Goal: Information Seeking & Learning: Compare options

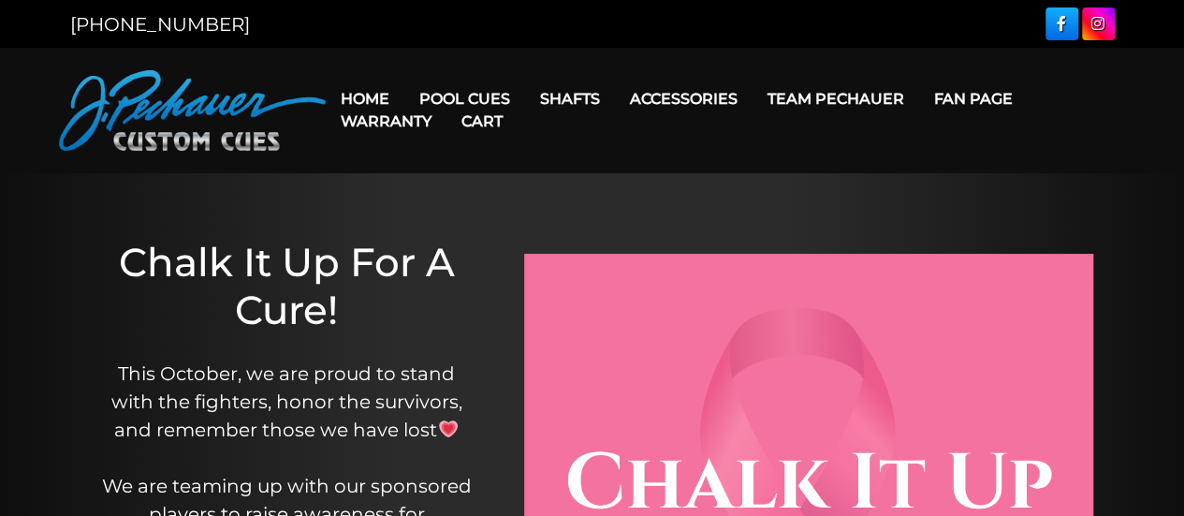
click at [475, 100] on link "Cart" at bounding box center [481, 121] width 71 height 48
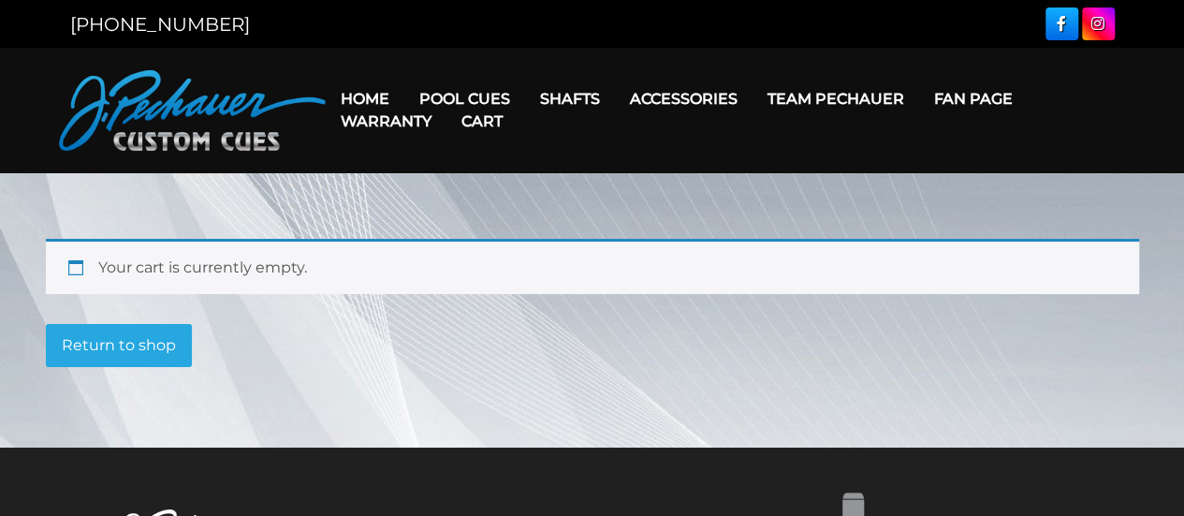
click at [462, 100] on link "Cart" at bounding box center [481, 121] width 71 height 48
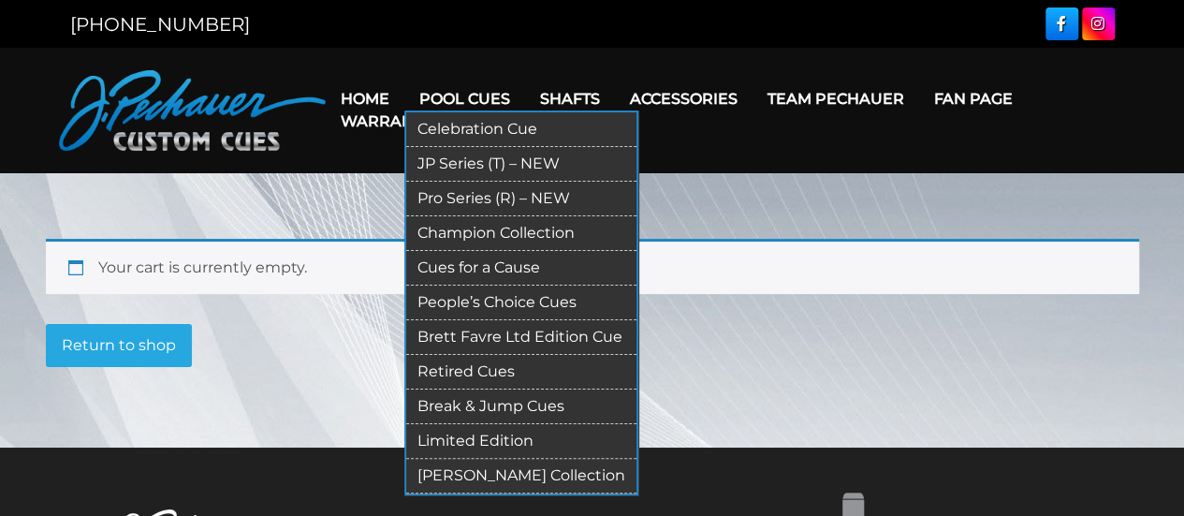
click at [574, 173] on link "JP Series (T) – NEW" at bounding box center [521, 164] width 230 height 35
click at [444, 196] on link "Pro Series (R) – NEW" at bounding box center [521, 199] width 230 height 35
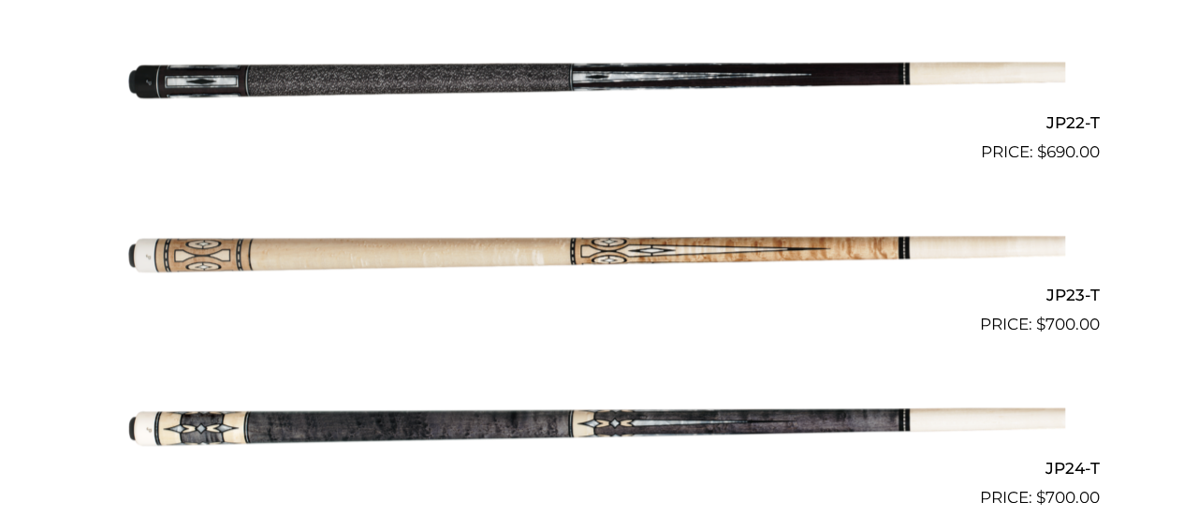
scroll to position [4215, 0]
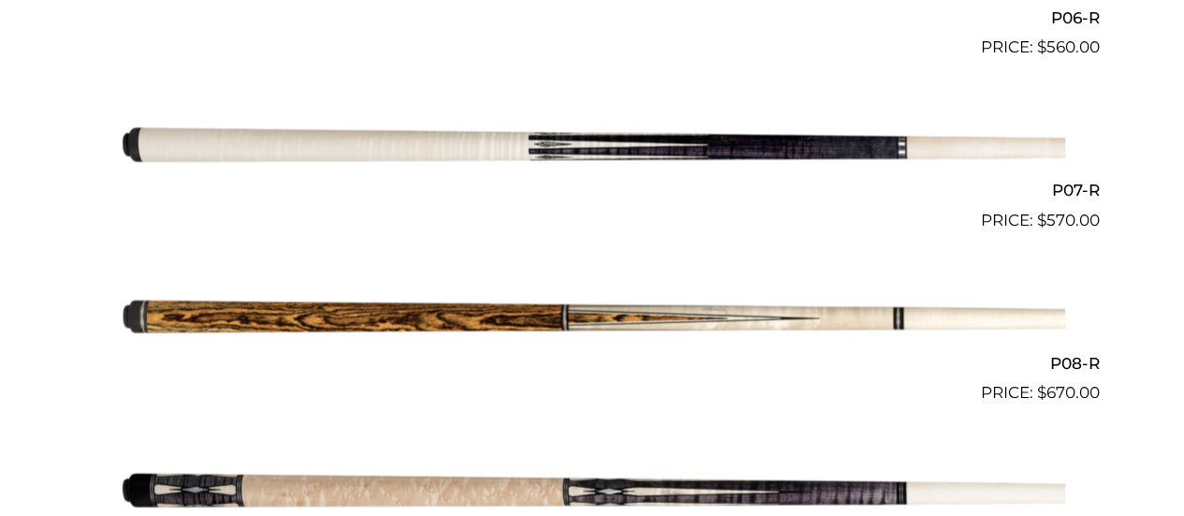
click at [1097, 473] on link "P09-R $ 720.00" at bounding box center [592, 494] width 1014 height 165
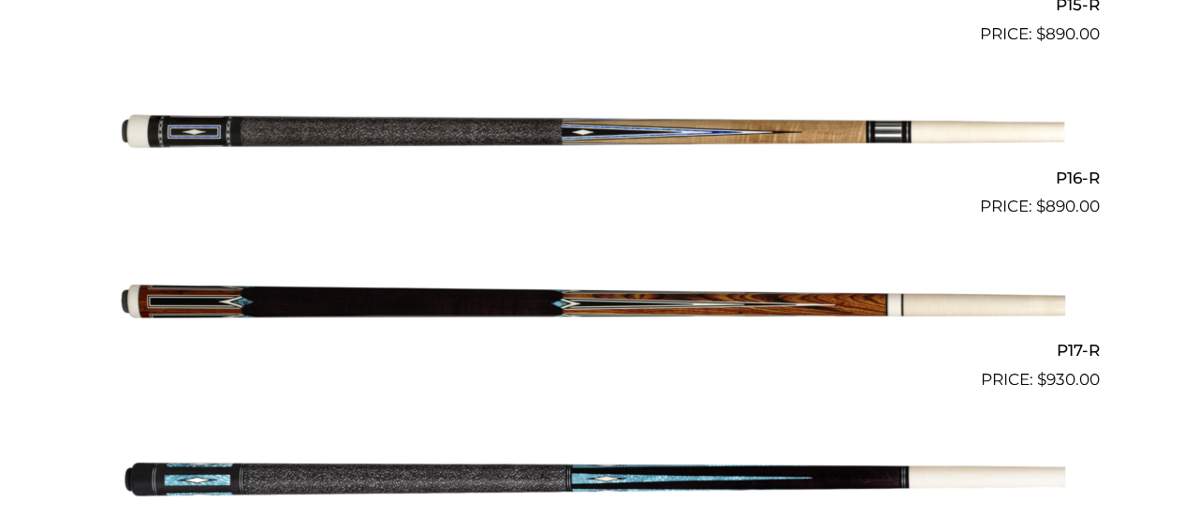
scroll to position [3129, 0]
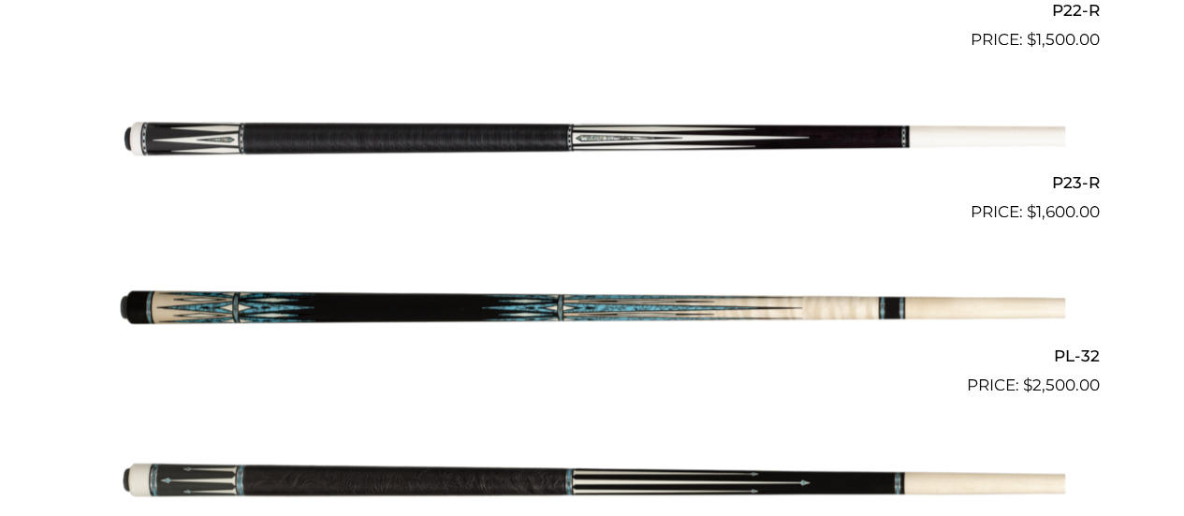
click at [1098, 463] on link "PL-33 $ 2,500.00" at bounding box center [592, 487] width 1014 height 165
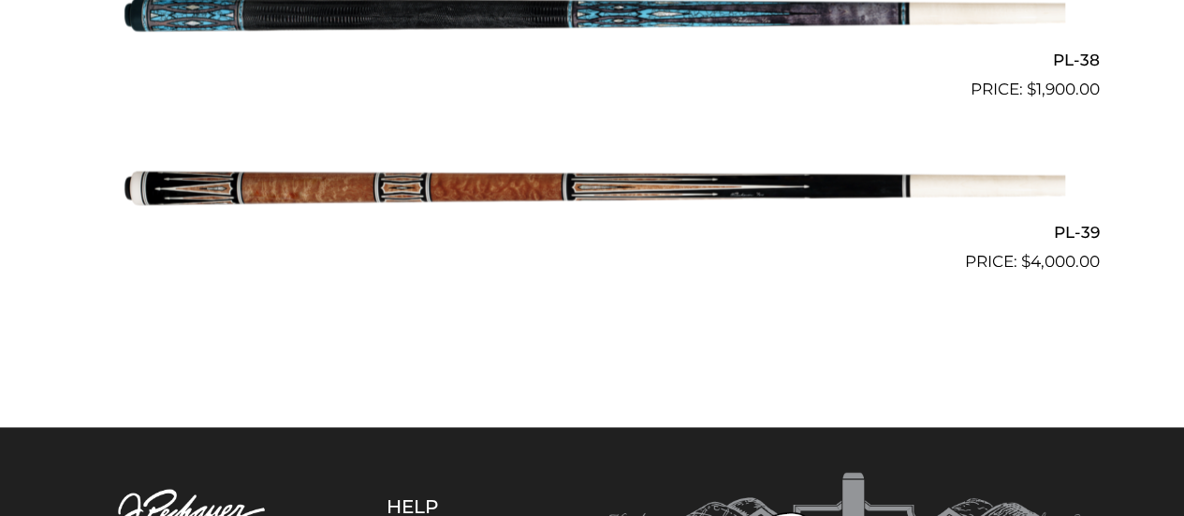
scroll to position [5487, 0]
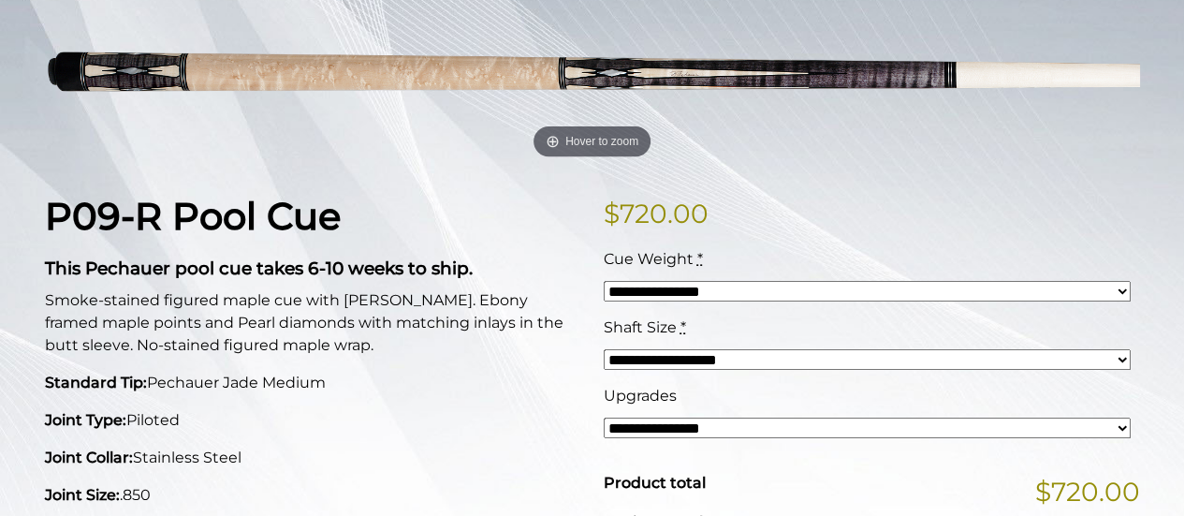
scroll to position [299, 0]
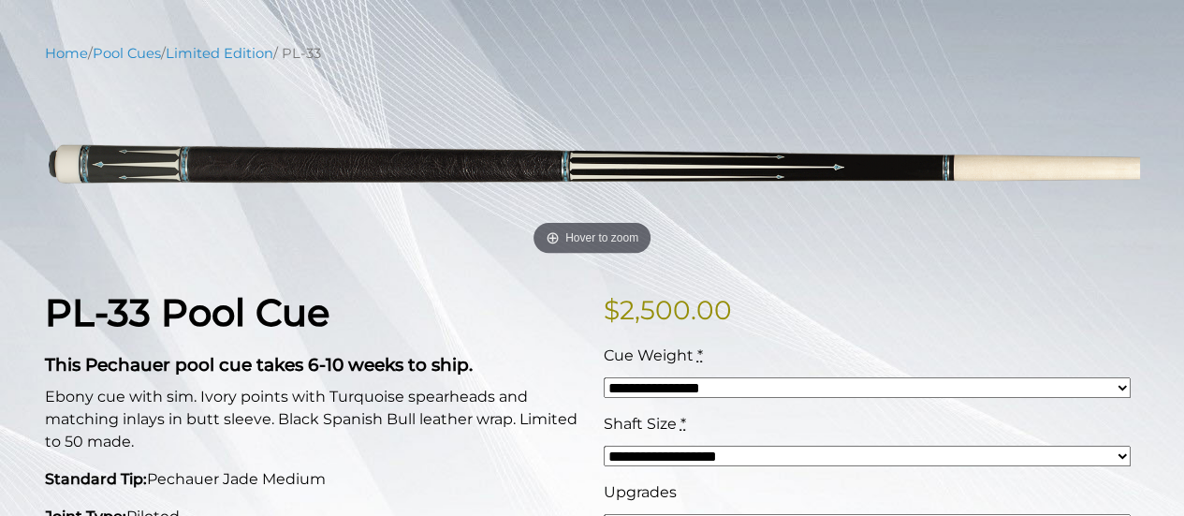
scroll to position [198, 0]
